Goal: Task Accomplishment & Management: Manage account settings

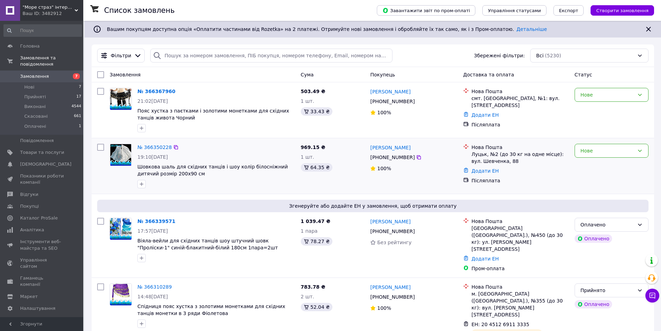
drag, startPoint x: 411, startPoint y: 156, endPoint x: 370, endPoint y: 156, distance: 41.0
click at [370, 156] on div "[PHONE_NUMBER]" at bounding box center [392, 157] width 47 height 10
copy div "[PHONE_NUMBER]"
drag, startPoint x: 411, startPoint y: 102, endPoint x: 371, endPoint y: 103, distance: 40.7
click at [371, 103] on div "[PHONE_NUMBER]" at bounding box center [414, 101] width 89 height 8
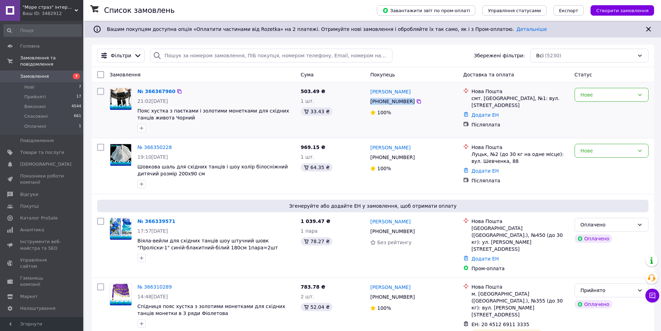
copy div "[PHONE_NUMBER]"
click at [154, 91] on link "№ 366367960" at bounding box center [156, 92] width 38 height 6
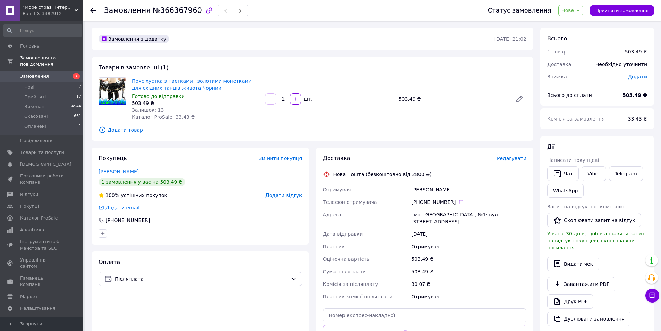
click at [94, 12] on icon at bounding box center [93, 11] width 6 height 6
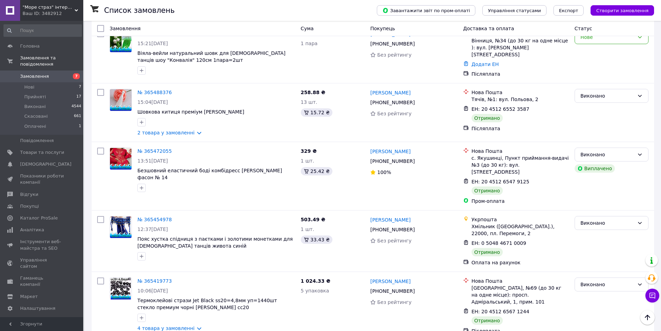
scroll to position [2326, 0]
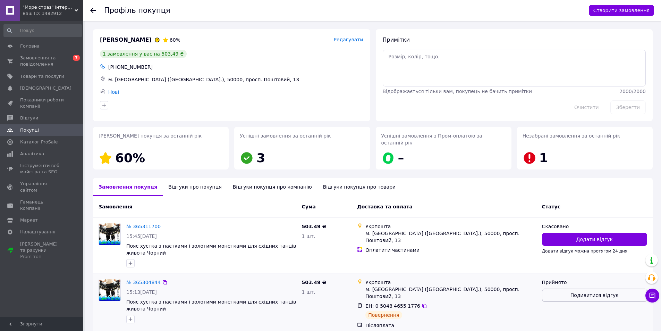
click at [581, 292] on span "Подивитися відгук" at bounding box center [595, 295] width 48 height 7
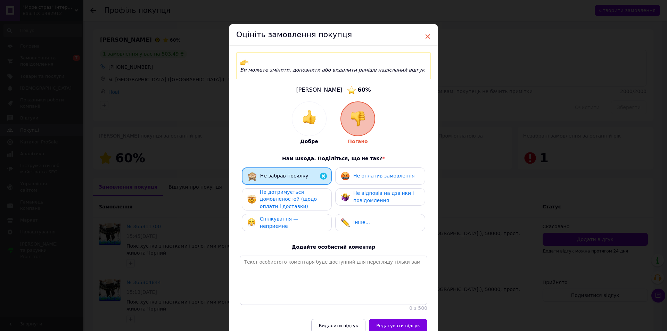
click at [425, 36] on span "×" at bounding box center [427, 37] width 6 height 12
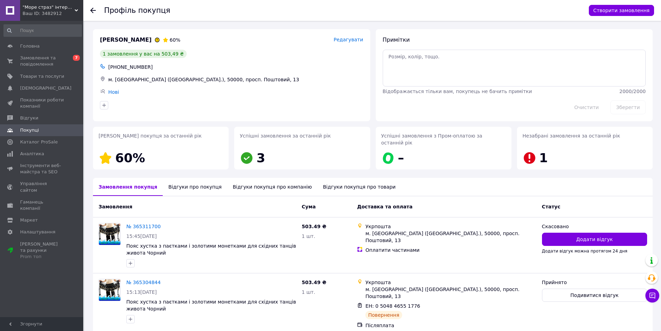
click at [94, 10] on use at bounding box center [93, 11] width 6 height 6
